Goal: Check status: Check status

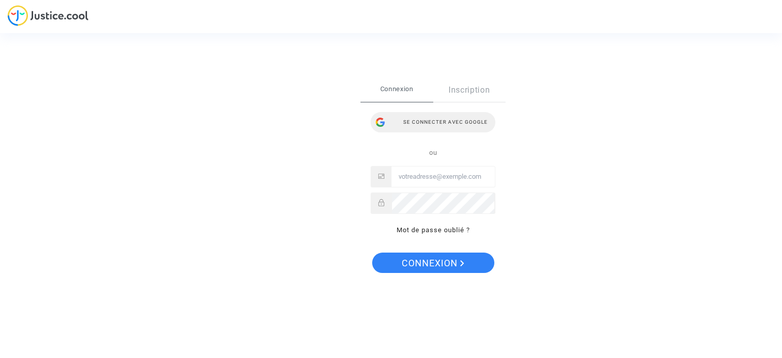
click at [444, 123] on div "Se connecter avec Google" at bounding box center [433, 122] width 125 height 20
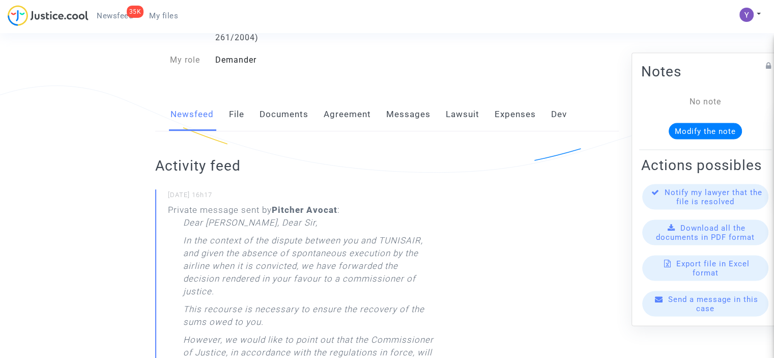
scroll to position [102, 0]
